Goal: Information Seeking & Learning: Learn about a topic

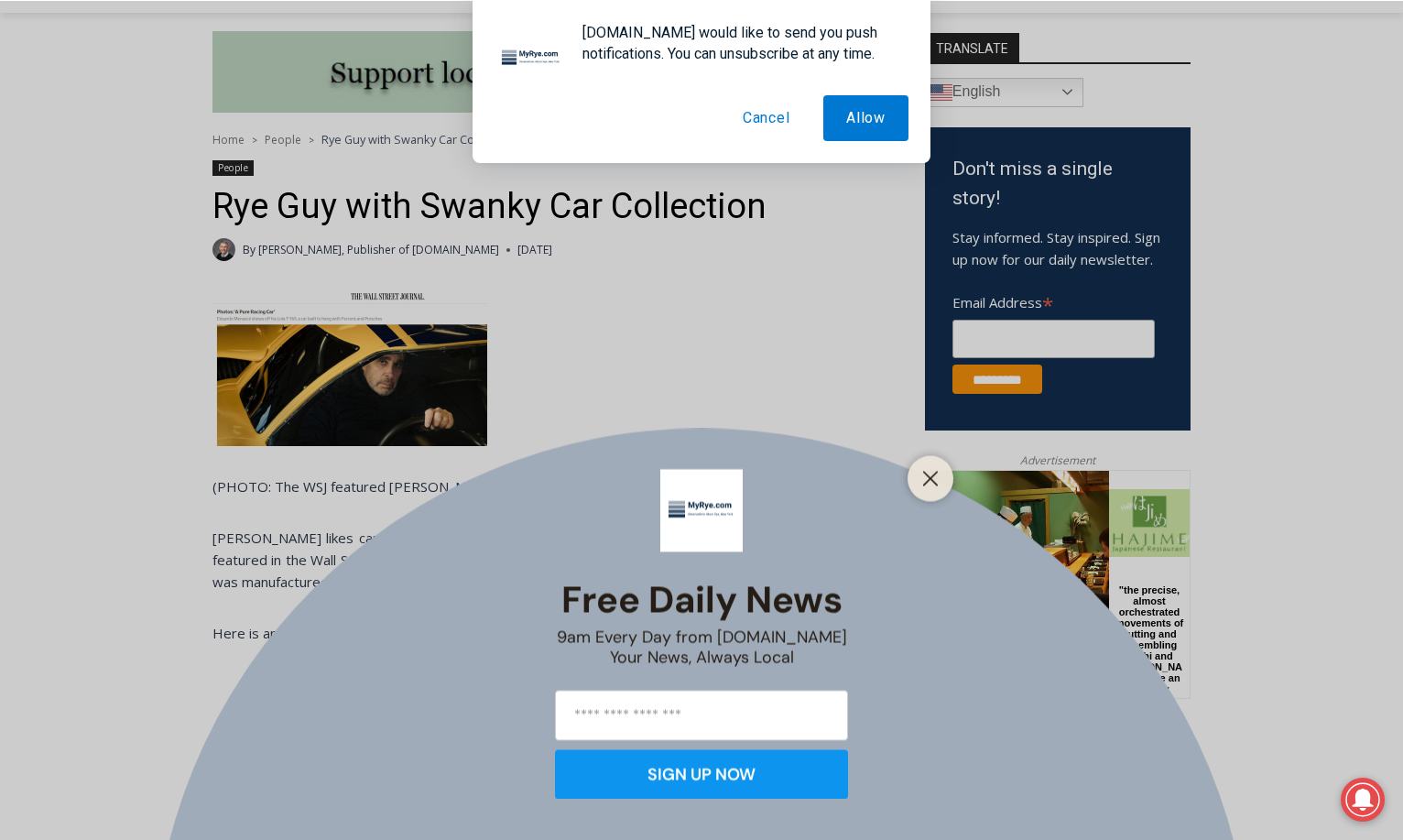
scroll to position [549, 0]
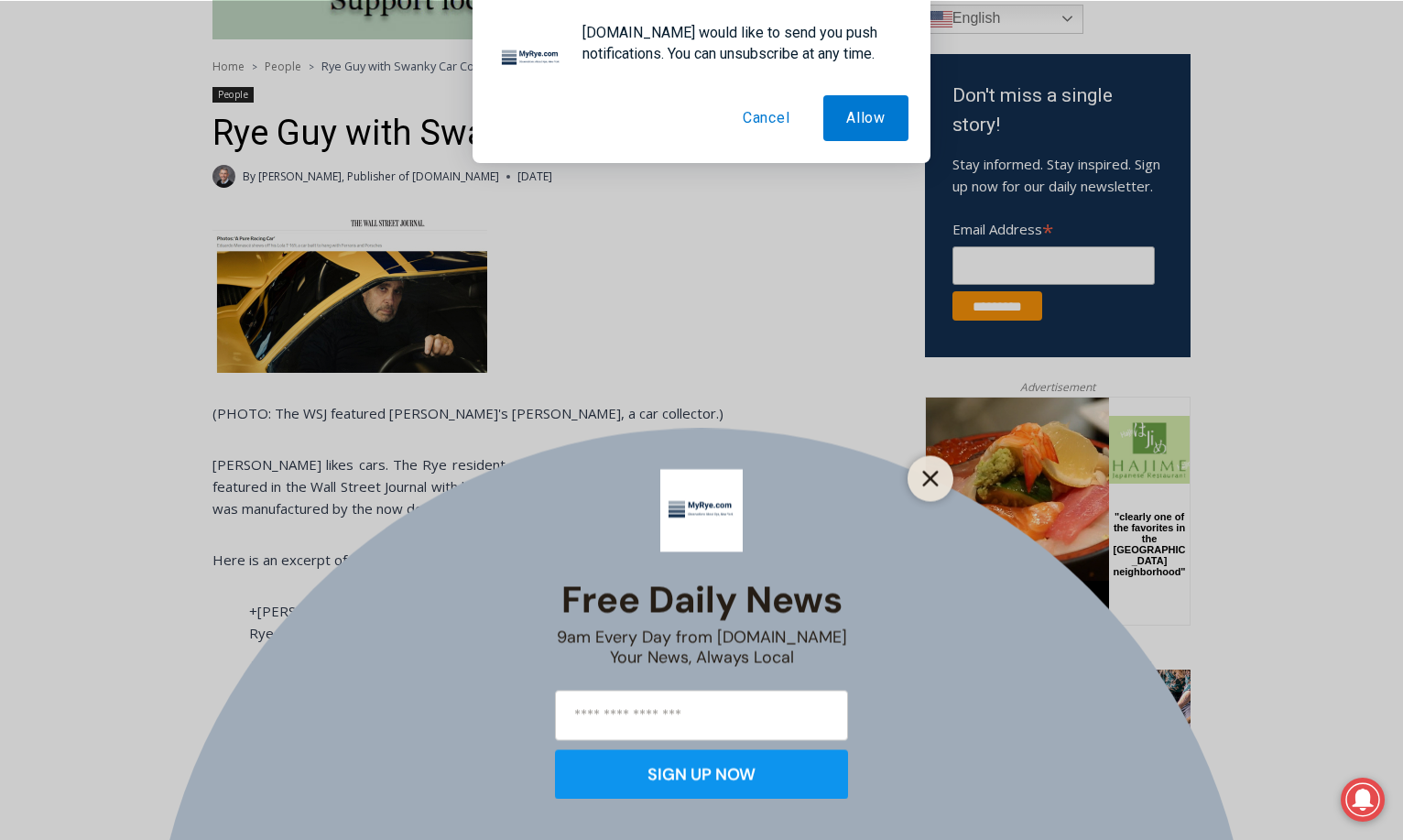
click at [922, 475] on icon "Close" at bounding box center [931, 478] width 17 height 17
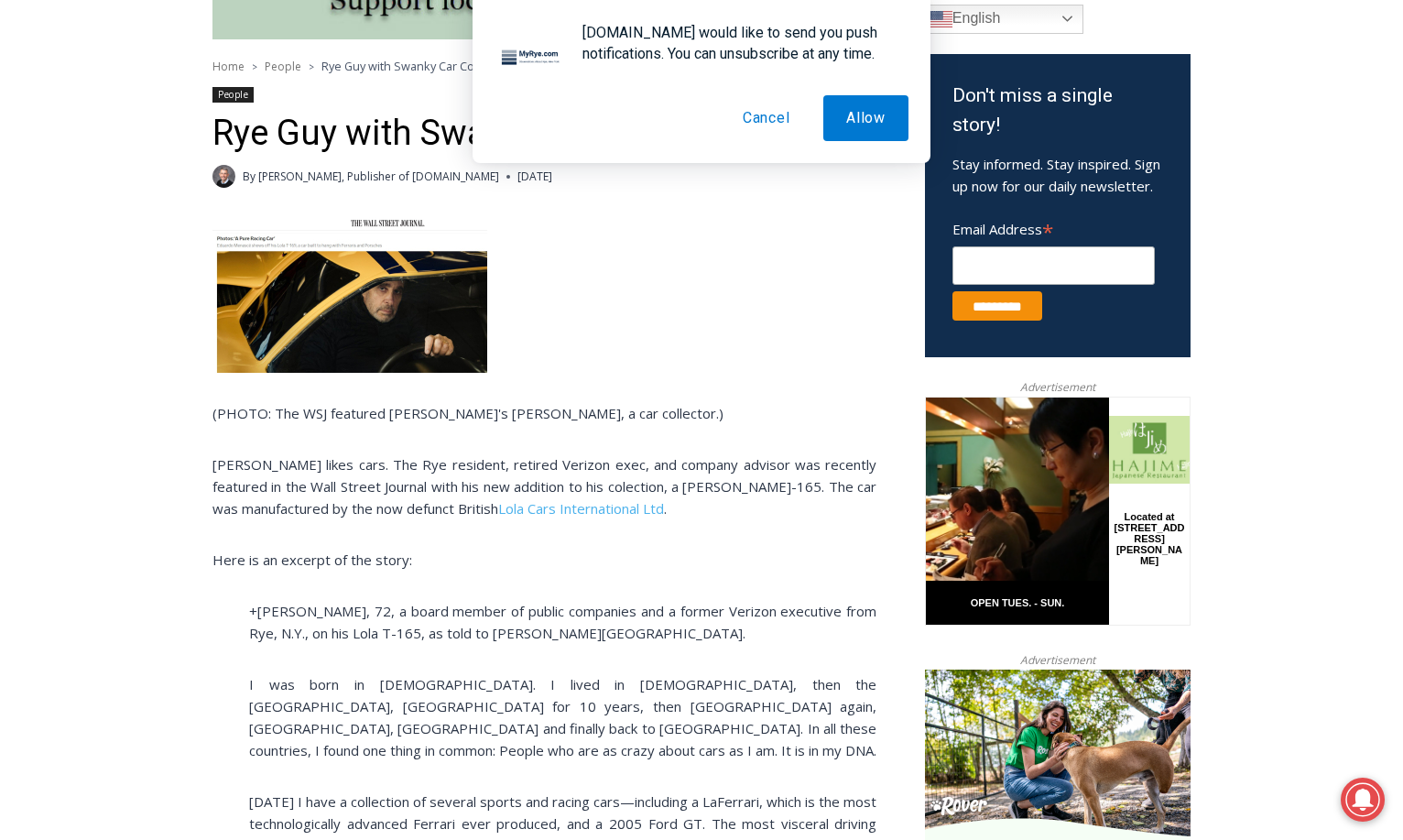
click at [757, 117] on button "Cancel" at bounding box center [766, 118] width 94 height 46
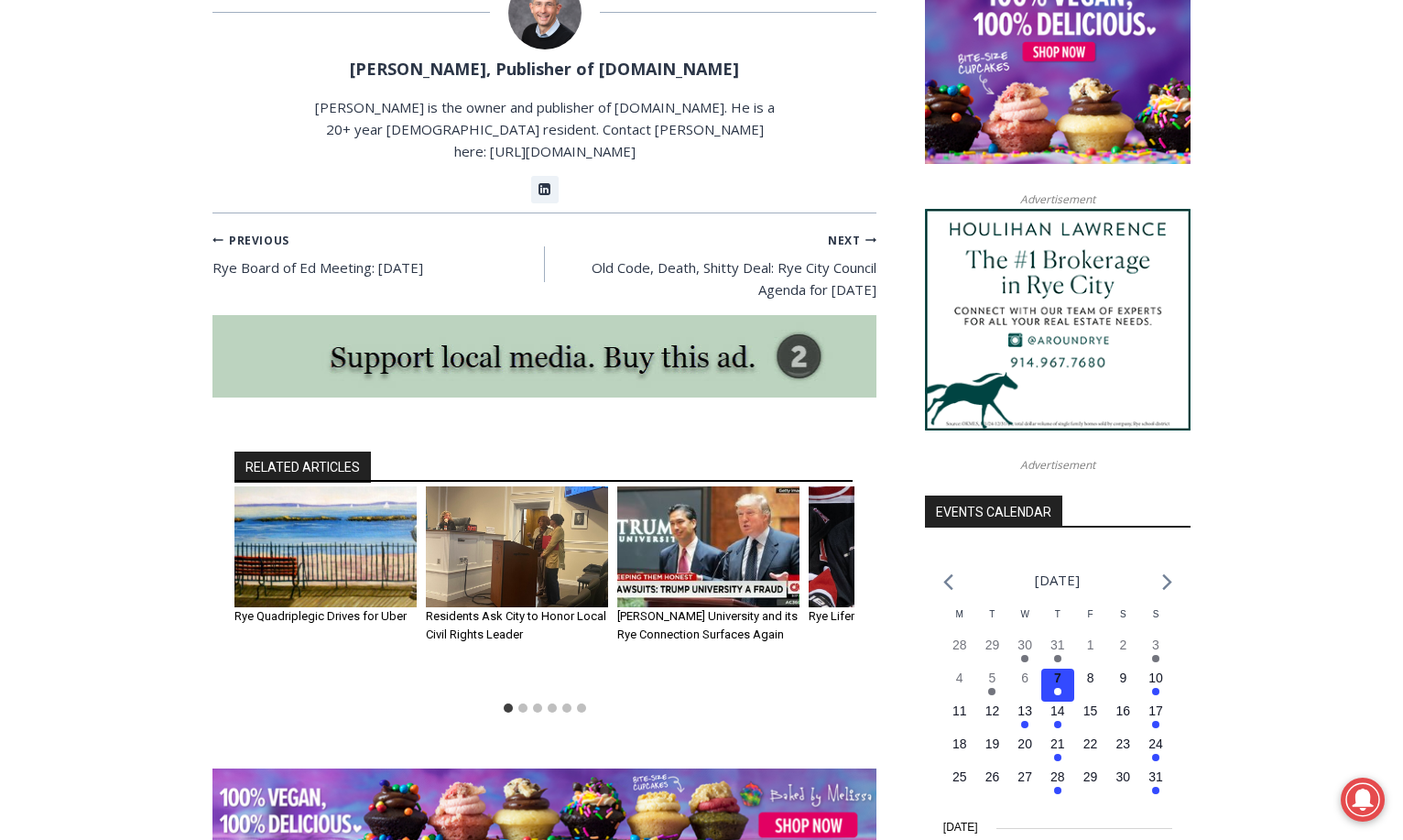
scroll to position [1557, 0]
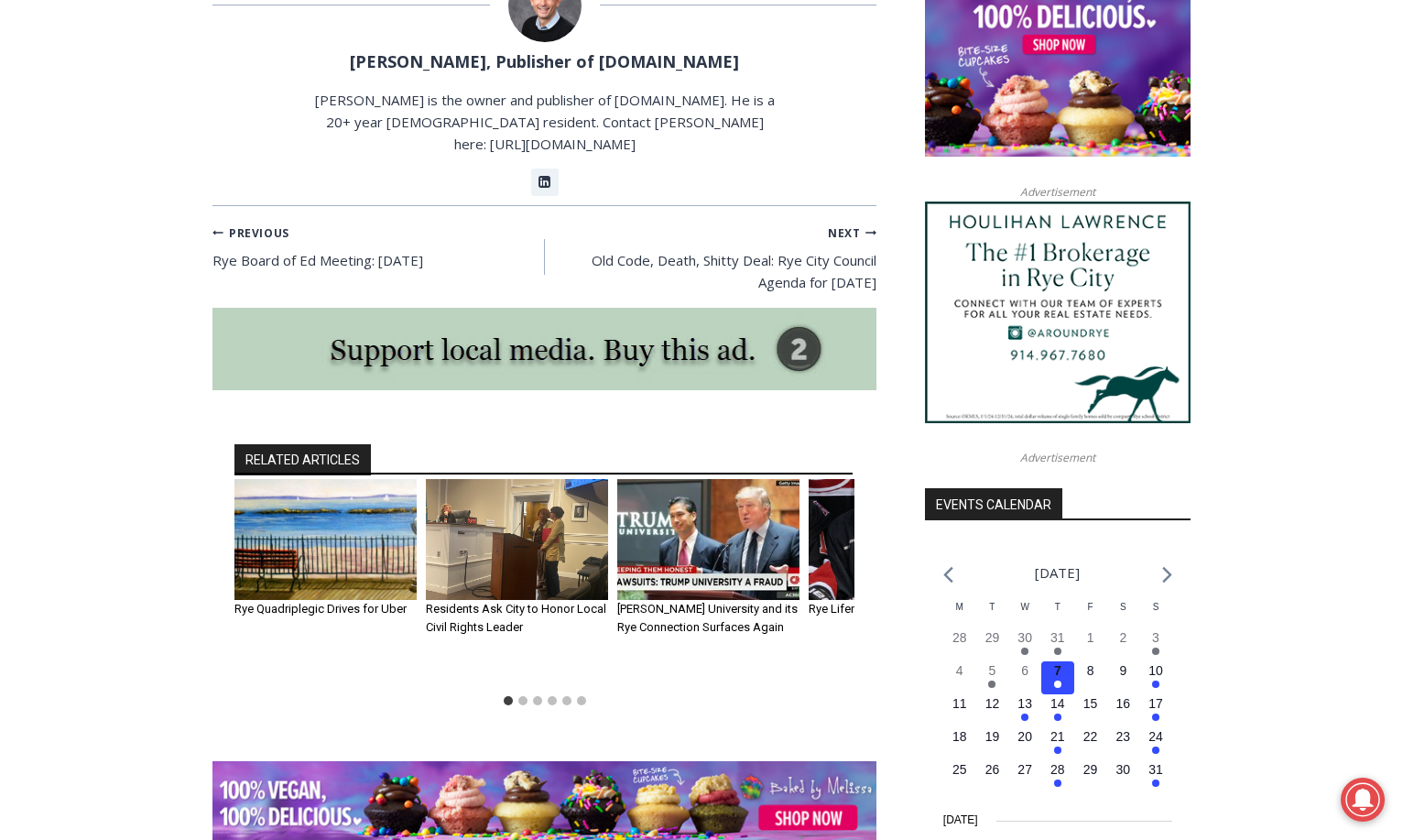
click at [674, 484] on img "3 of 6" at bounding box center [708, 540] width 182 height 122
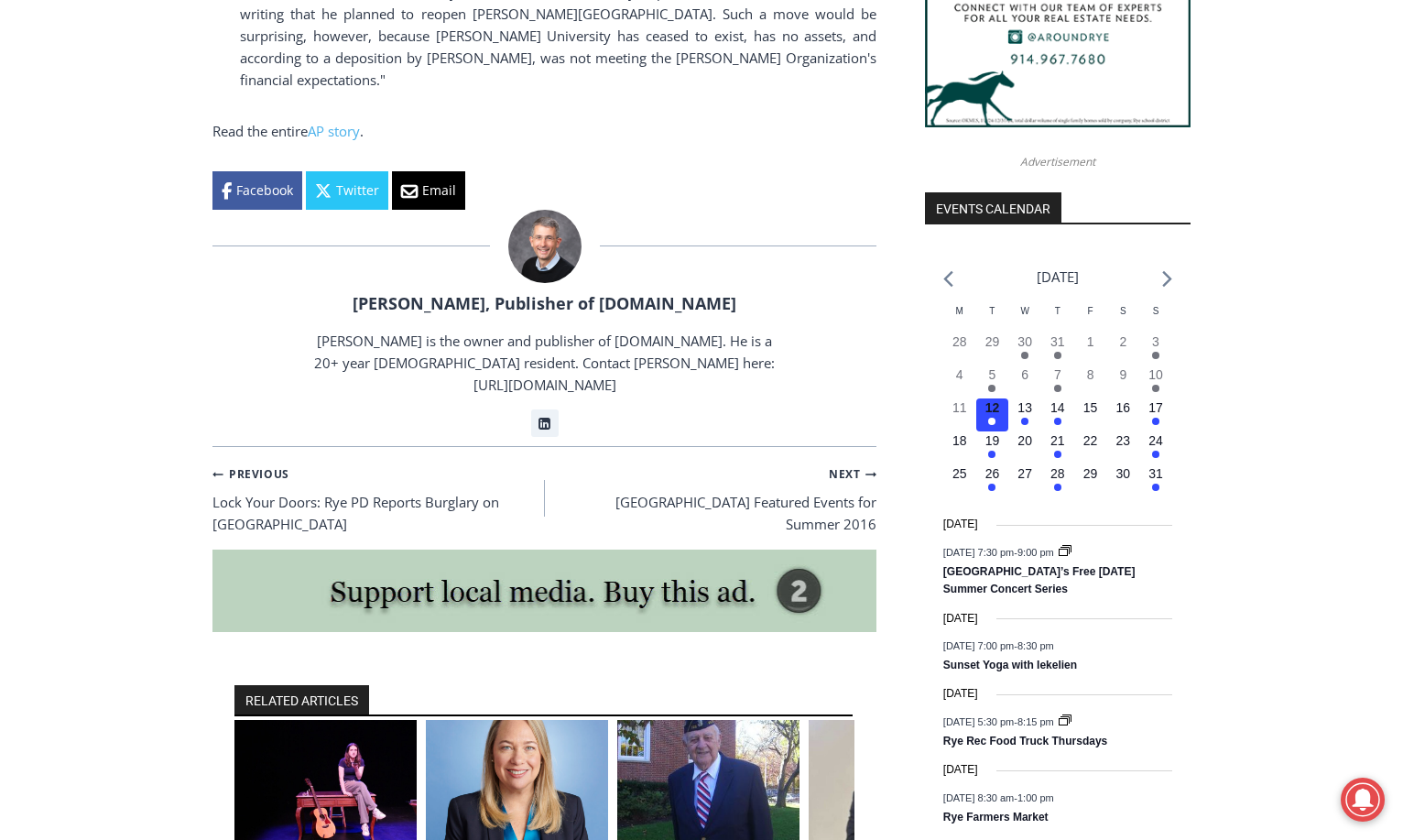
scroll to position [2106, 0]
